Goal: Task Accomplishment & Management: Use online tool/utility

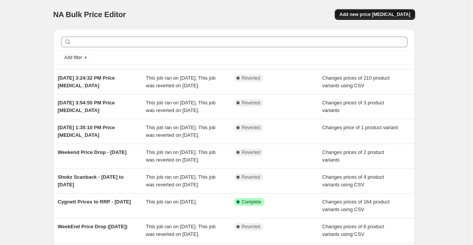
click at [370, 14] on span "Add new price [MEDICAL_DATA]" at bounding box center [374, 14] width 71 height 6
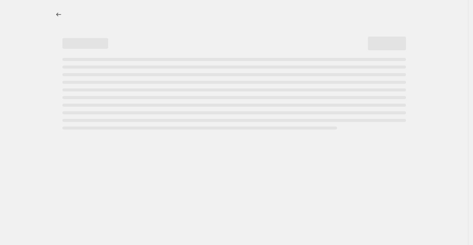
select select "percentage"
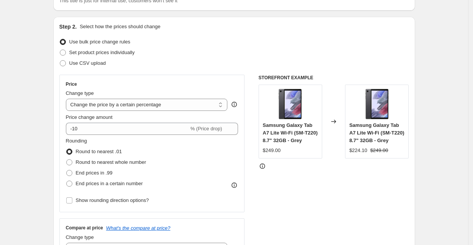
scroll to position [84, 0]
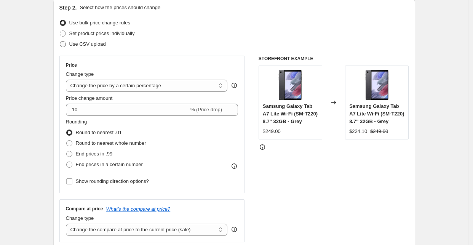
click at [72, 44] on span "Use CSV upload" at bounding box center [87, 44] width 37 height 6
click at [60, 41] on input "Use CSV upload" at bounding box center [60, 41] width 0 height 0
radio input "true"
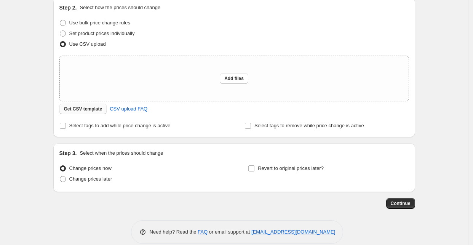
click at [91, 106] on button "Get CSV template" at bounding box center [83, 108] width 48 height 11
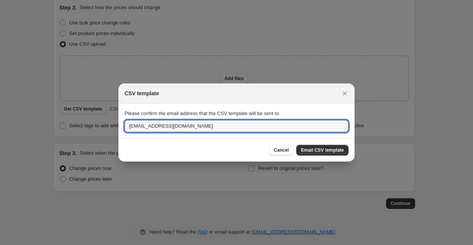
drag, startPoint x: 146, startPoint y: 124, endPoint x: 111, endPoint y: 118, distance: 35.2
click at [222, 128] on input "[EMAIL_ADDRESS][DOMAIN_NAME]" at bounding box center [236, 126] width 224 height 12
click at [221, 122] on input "[EMAIL_ADDRESS][DOMAIN_NAME]" at bounding box center [236, 126] width 224 height 12
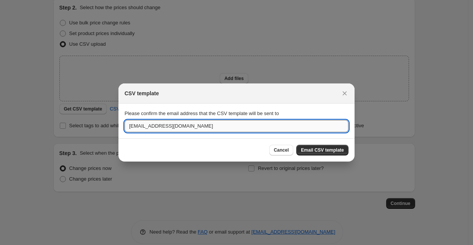
click at [223, 124] on input "[EMAIL_ADDRESS][DOMAIN_NAME]" at bounding box center [236, 126] width 224 height 12
type input "[EMAIL_ADDRESS][DOMAIN_NAME]"
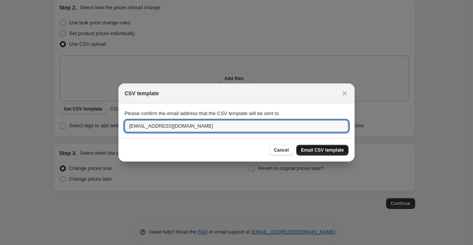
click at [316, 153] on button "Email CSV template" at bounding box center [322, 150] width 52 height 11
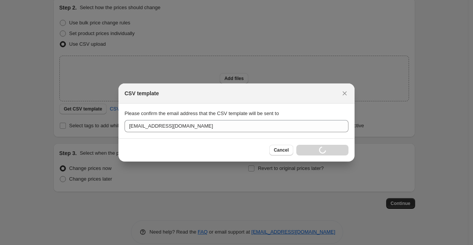
scroll to position [84, 0]
